Goal: Check status: Check status

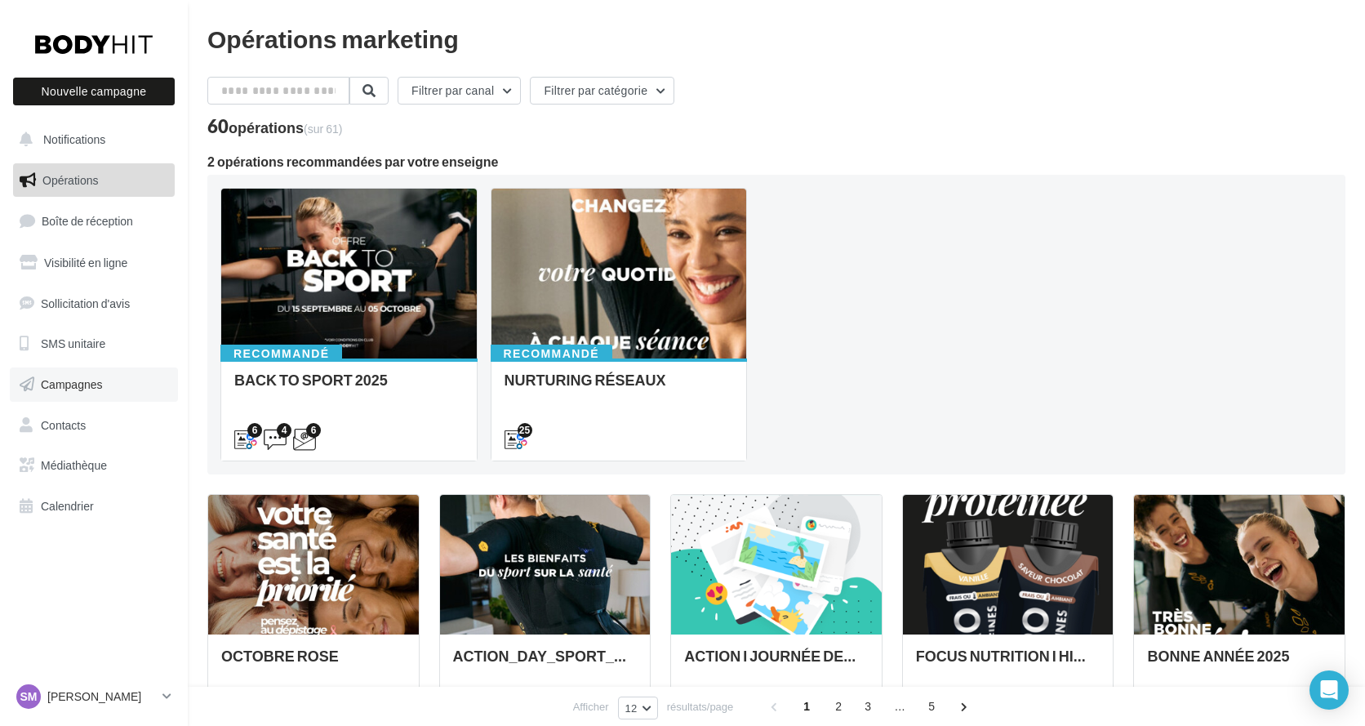
click at [96, 390] on span "Campagnes" at bounding box center [72, 384] width 62 height 14
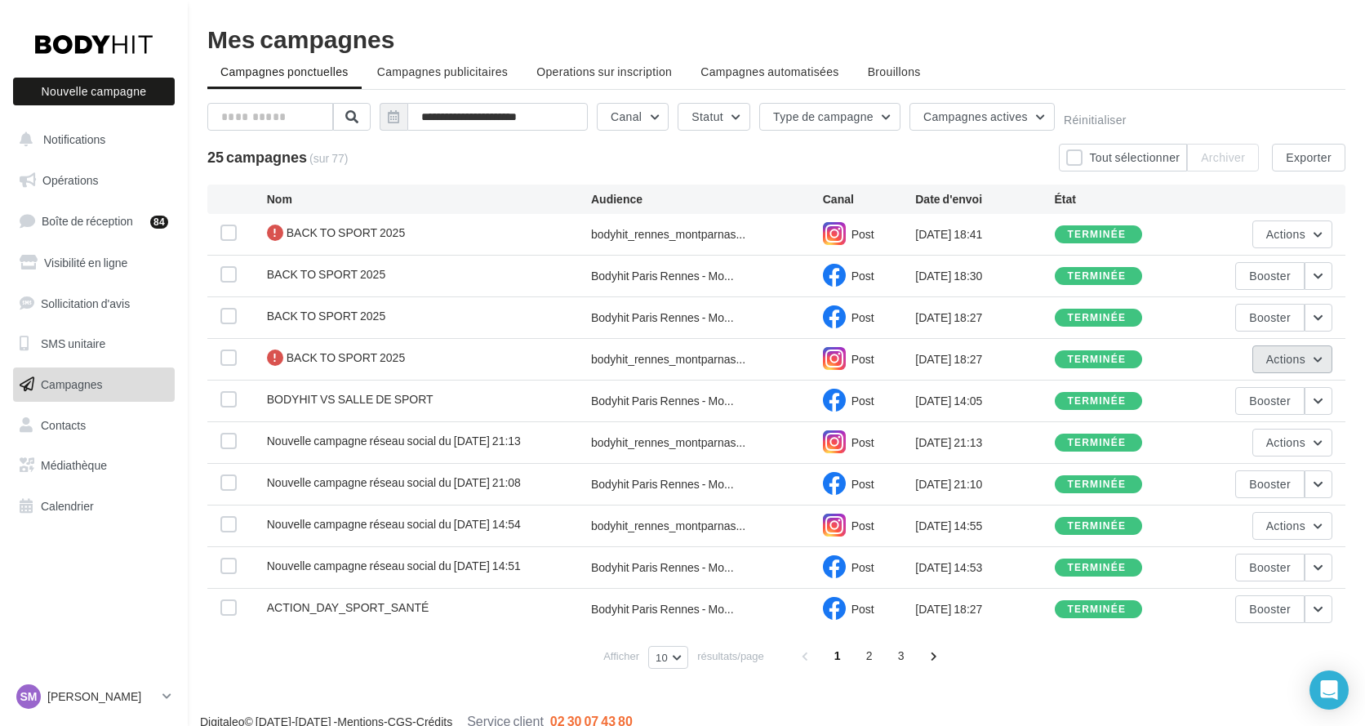
click at [1294, 363] on span "Actions" at bounding box center [1286, 359] width 39 height 14
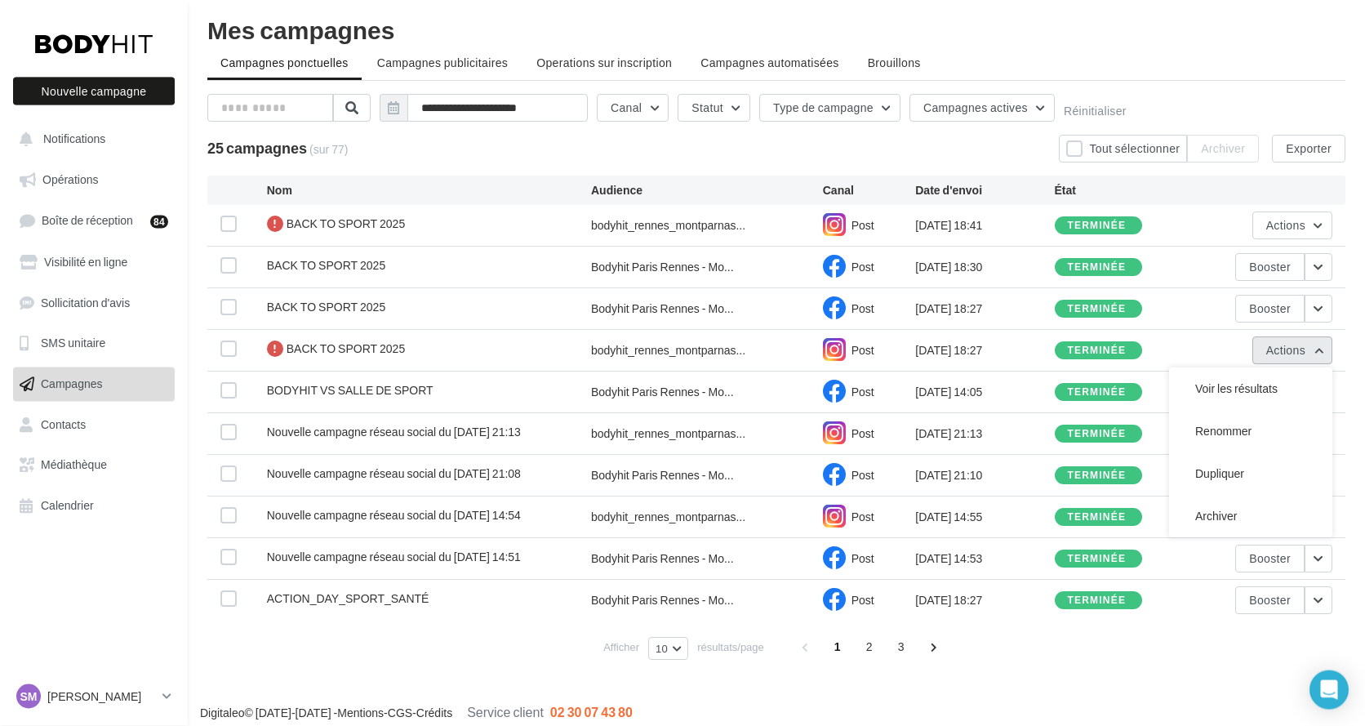
scroll to position [20, 0]
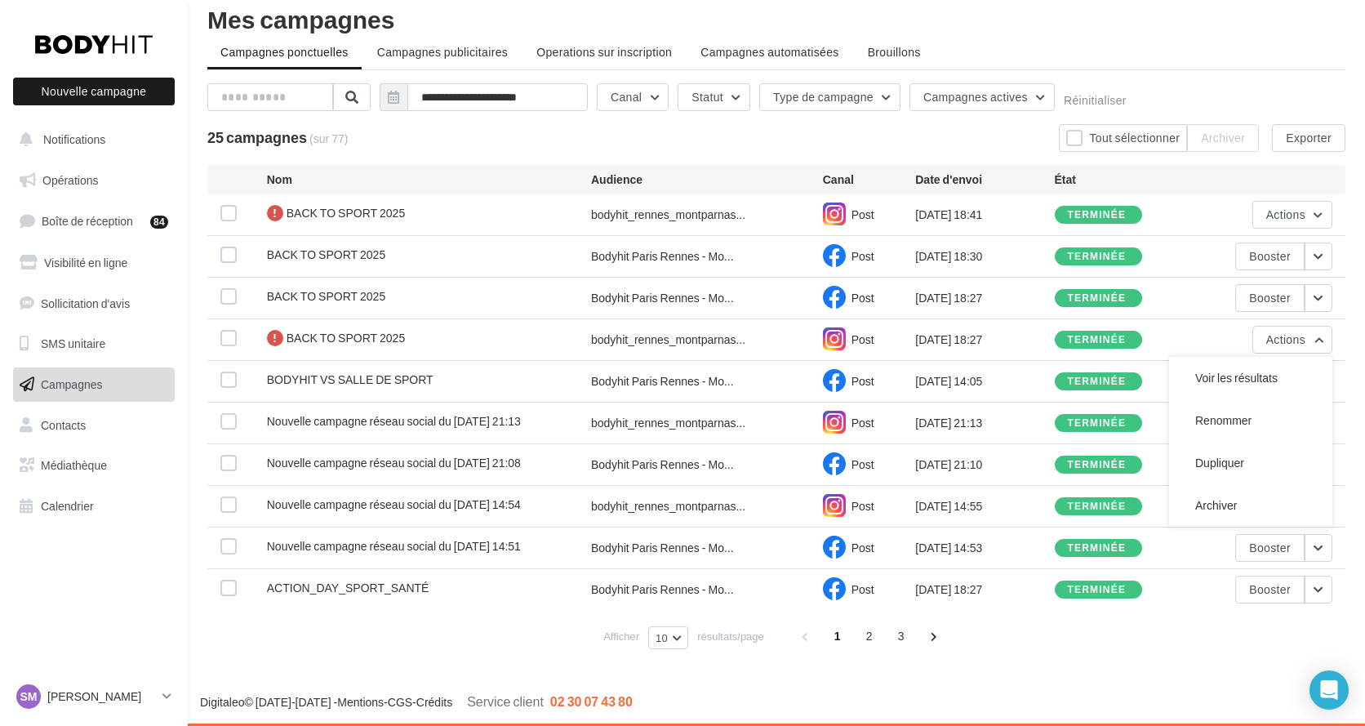
click at [1170, 338] on div "terminée" at bounding box center [1124, 340] width 139 height 18
click at [1299, 508] on span "Actions" at bounding box center [1286, 506] width 39 height 14
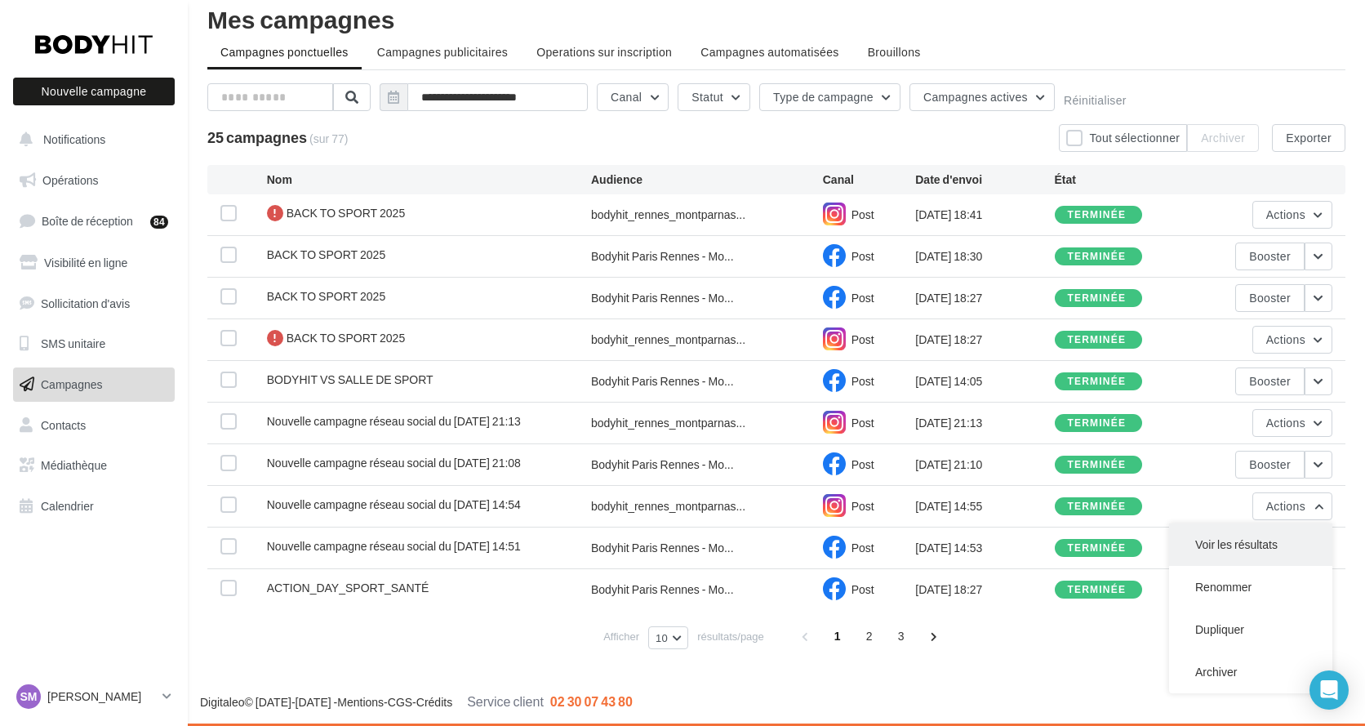
click at [1240, 551] on button "Voir les résultats" at bounding box center [1250, 544] width 163 height 42
